Goal: Transaction & Acquisition: Download file/media

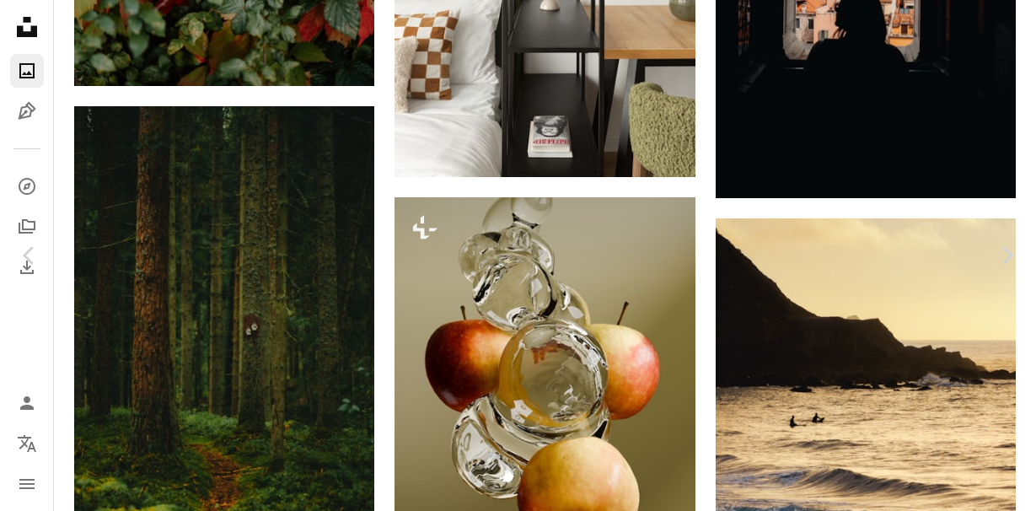
scroll to position [2737, 0]
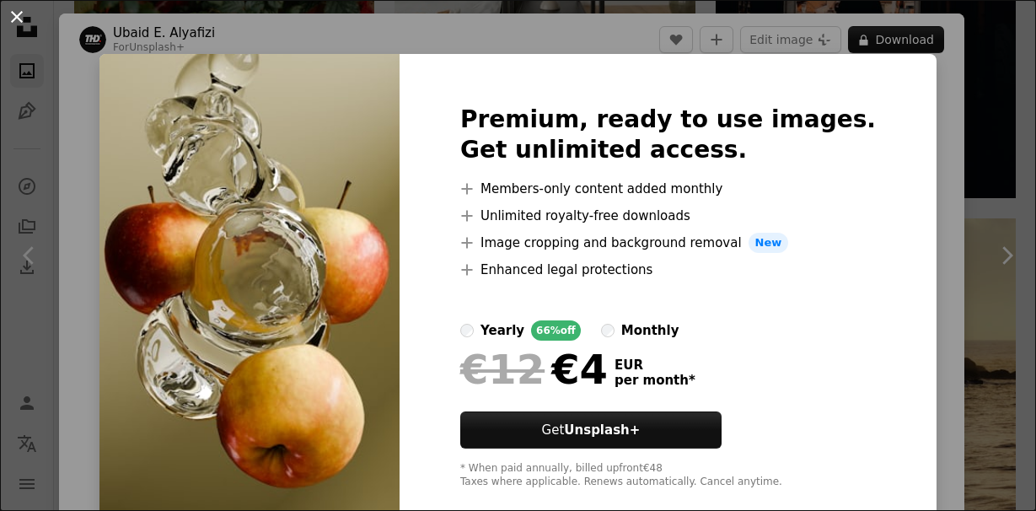
click at [14, 19] on button "An X shape" at bounding box center [17, 17] width 20 height 20
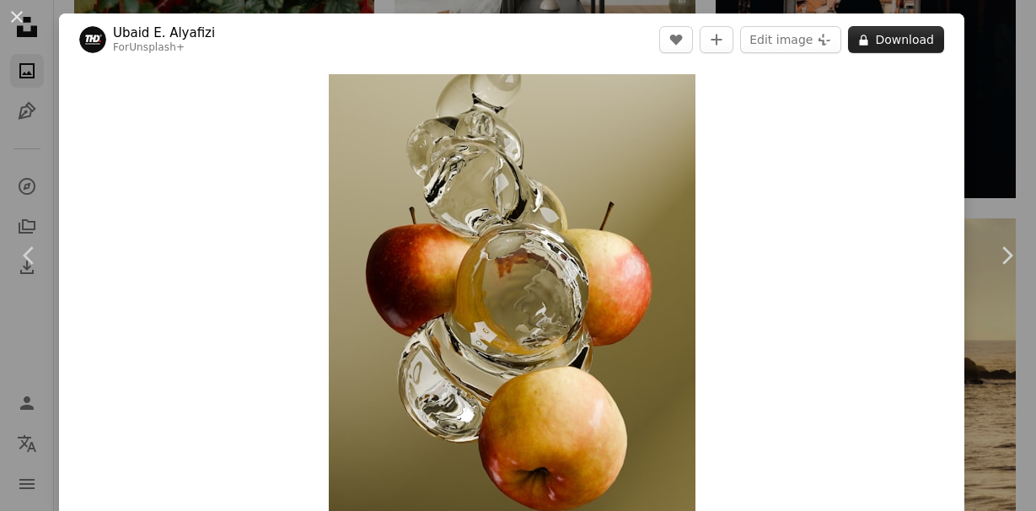
click at [901, 36] on button "A lock Download" at bounding box center [896, 39] width 96 height 27
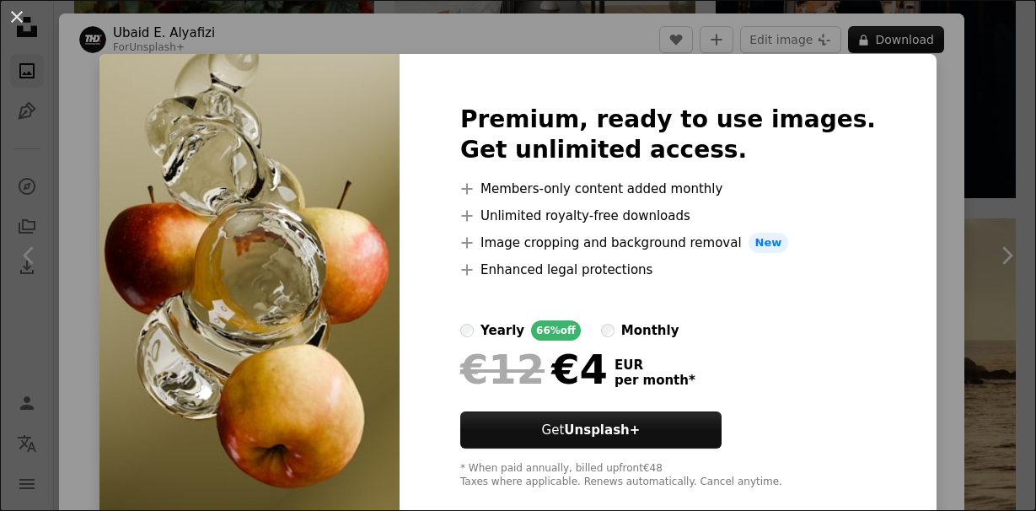
click at [931, 201] on div "Premium, ready to use images. Get unlimited access. A plus sign Members-only co…" at bounding box center [668, 297] width 537 height 486
click at [19, 24] on button "An X shape" at bounding box center [17, 17] width 20 height 20
